Goal: Find specific page/section: Find specific page/section

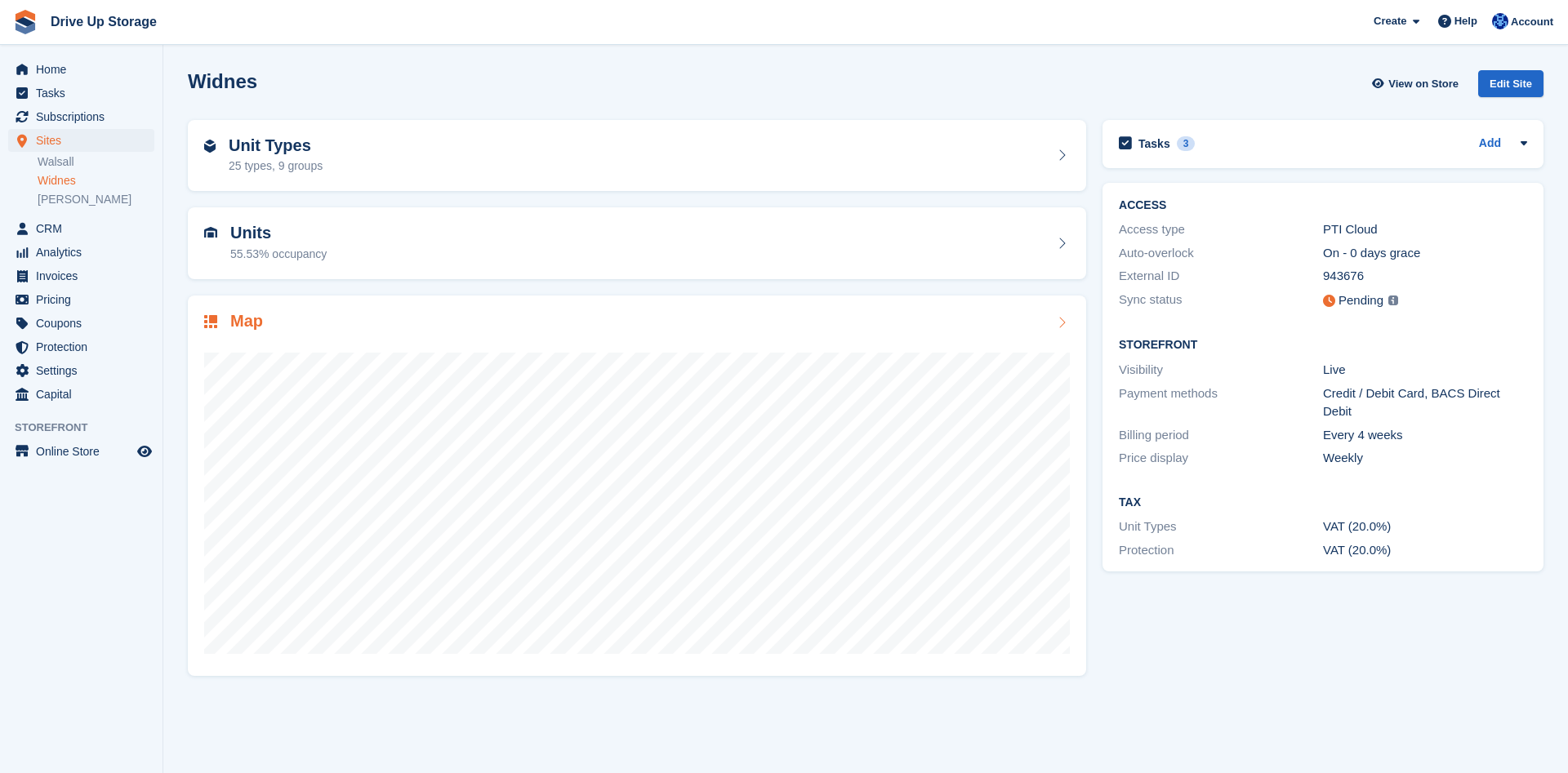
click at [938, 323] on div "Map" at bounding box center [637, 323] width 865 height 22
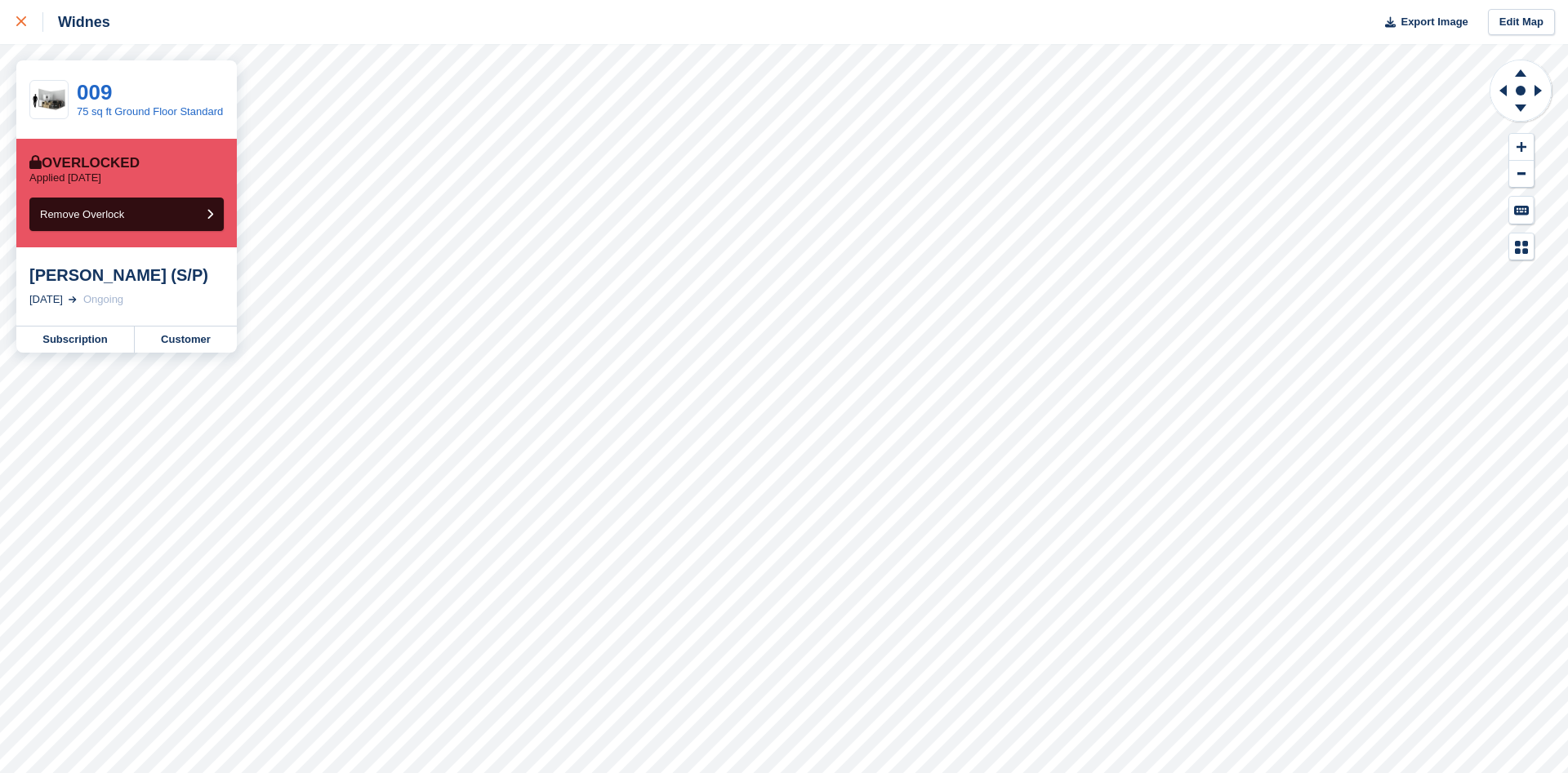
click at [29, 24] on div at bounding box center [29, 22] width 27 height 19
click at [170, 343] on link "Customer" at bounding box center [185, 339] width 102 height 26
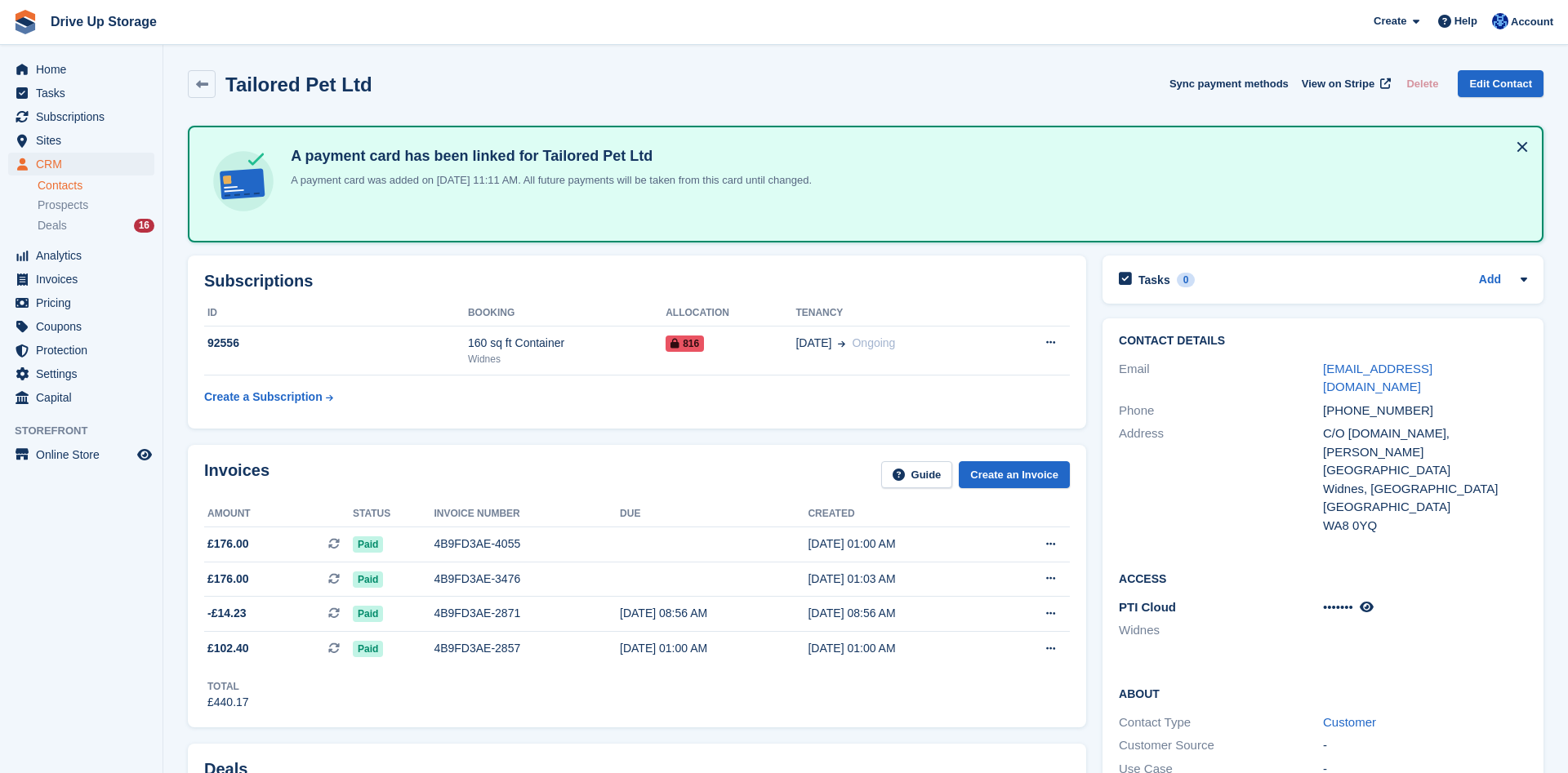
click at [1371, 601] on icon at bounding box center [1366, 606] width 13 height 13
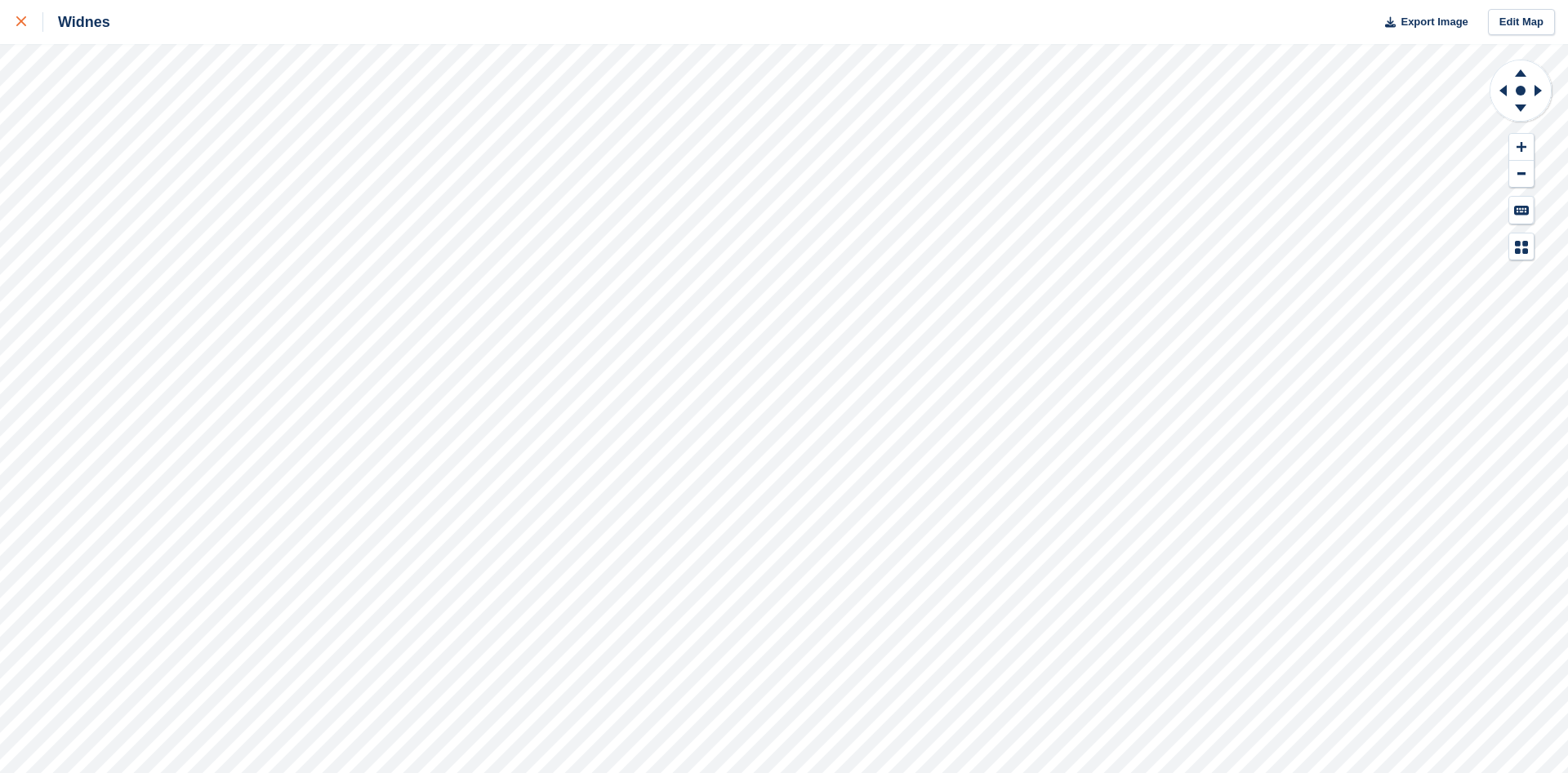
click at [19, 25] on icon at bounding box center [21, 21] width 10 height 10
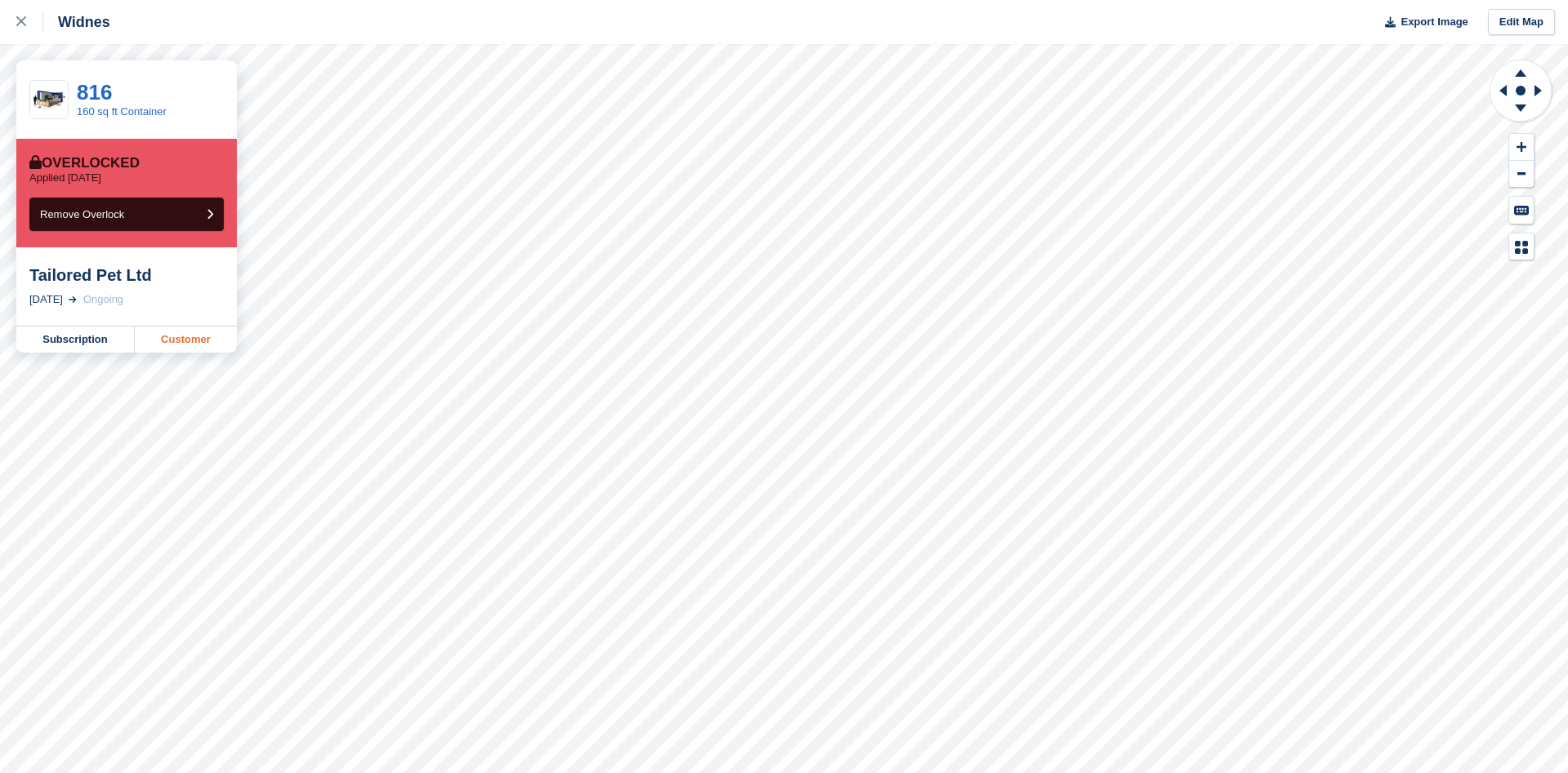
click at [160, 350] on link "Customer" at bounding box center [185, 339] width 102 height 26
click at [19, 24] on icon at bounding box center [21, 21] width 10 height 10
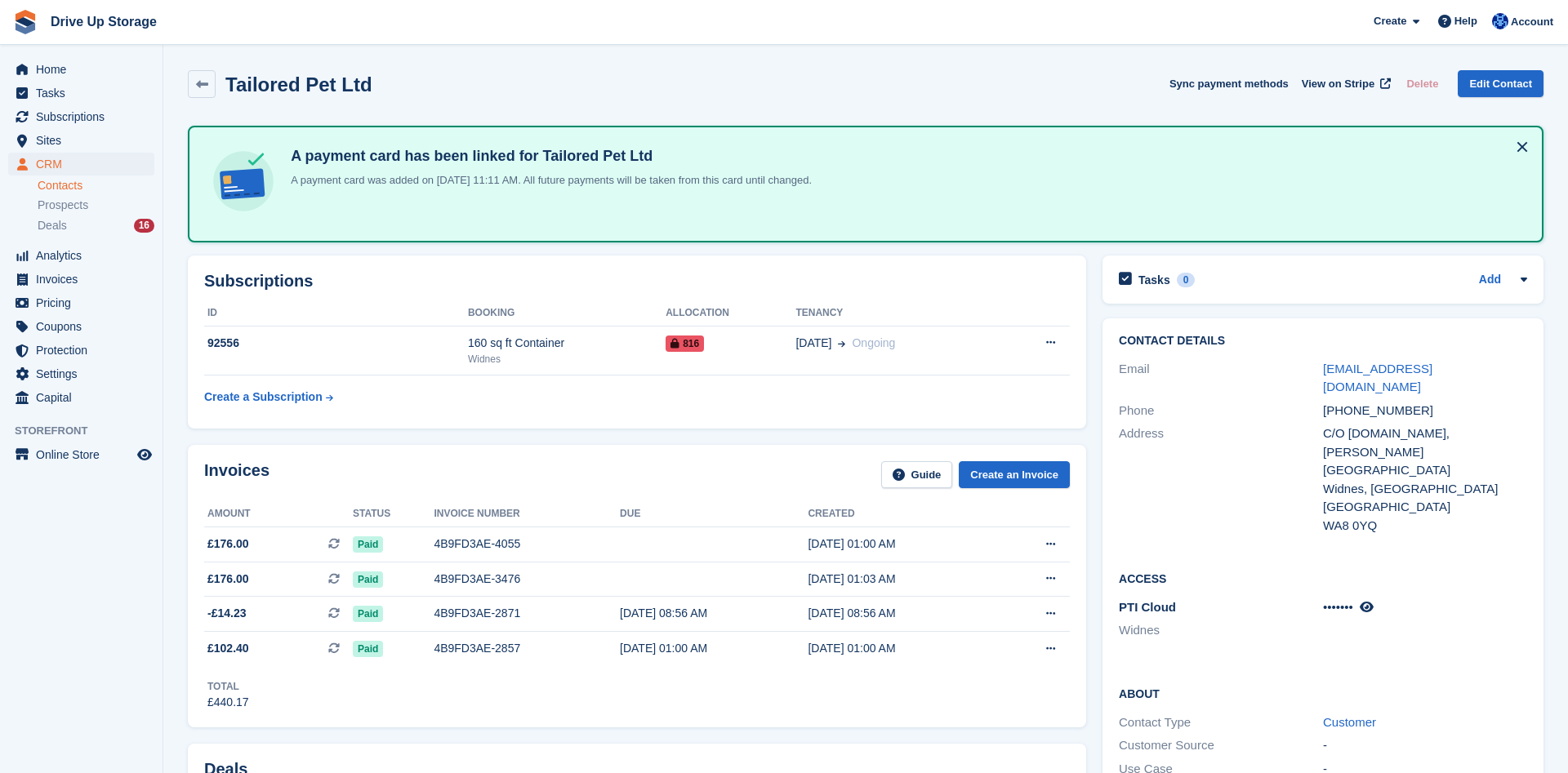
click at [223, 85] on div "Tailored Pet Ltd" at bounding box center [294, 84] width 157 height 22
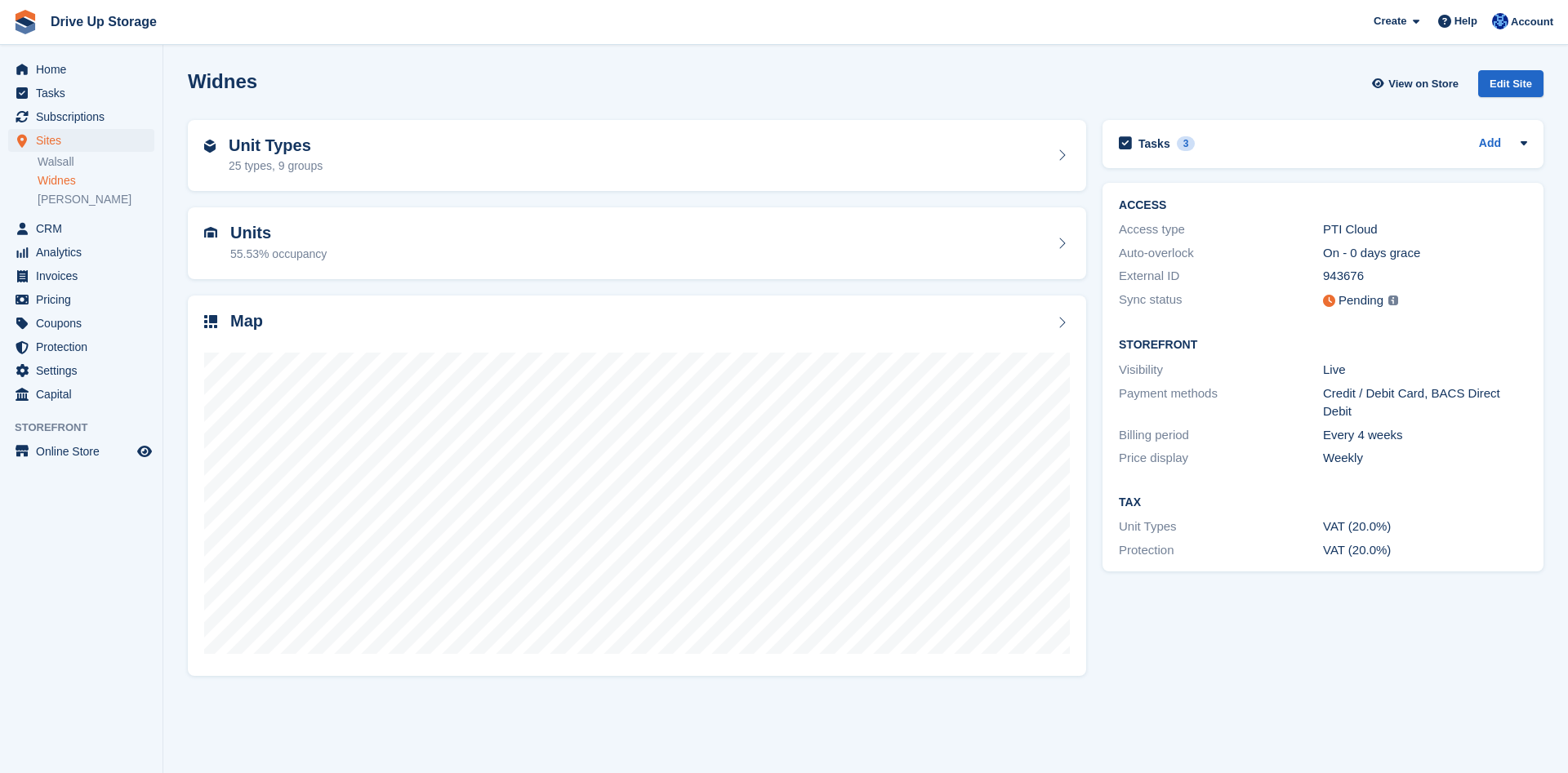
click at [1148, 665] on div "Tasks 3 Add Chase by email if card has not been added. If not added by [DATE] t…" at bounding box center [1322, 397] width 457 height 571
drag, startPoint x: 1404, startPoint y: 261, endPoint x: 0, endPoint y: 39, distance: 1421.4
